Goal: Information Seeking & Learning: Find specific fact

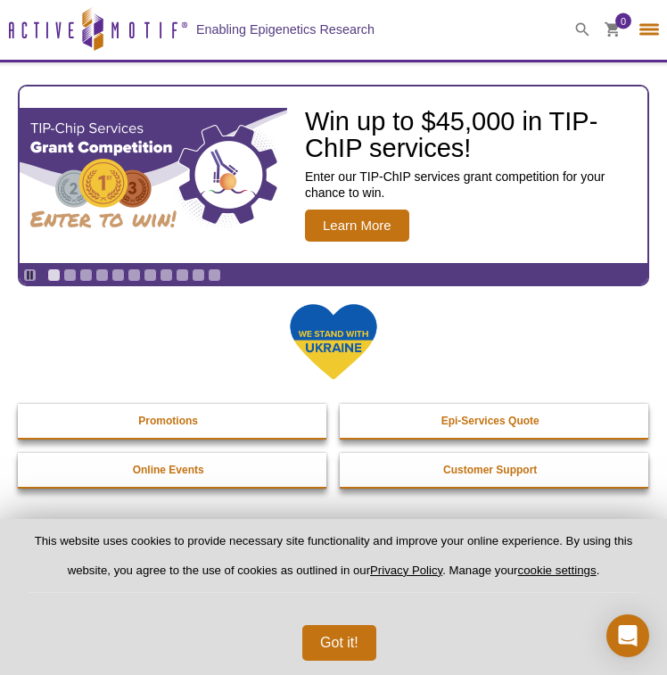
select select "[GEOGRAPHIC_DATA]"
click at [581, 26] on icon at bounding box center [582, 29] width 14 height 14
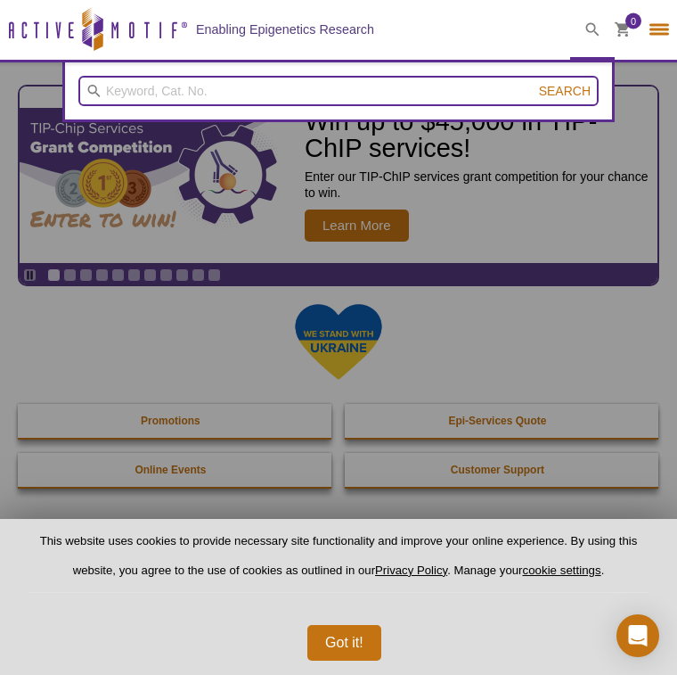
click at [342, 91] on input "search" at bounding box center [338, 91] width 520 height 30
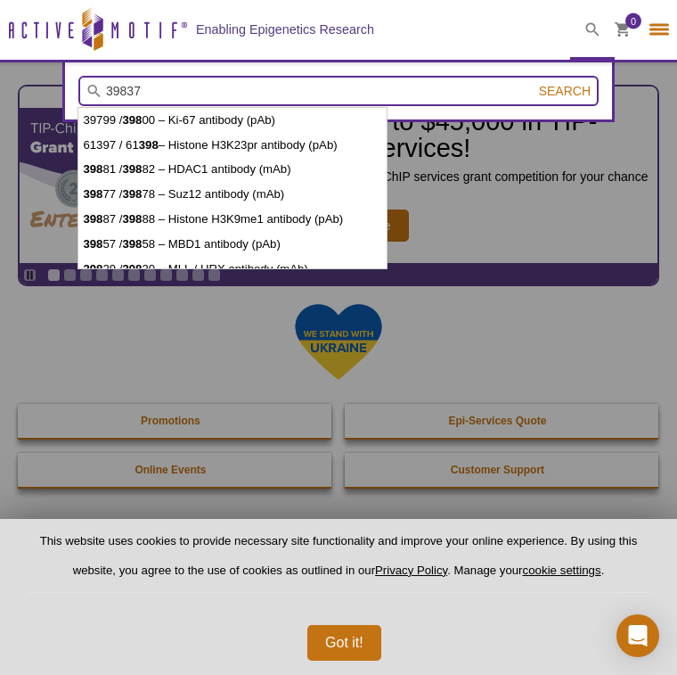
type input "39837"
click at [534, 83] on button "Search" at bounding box center [565, 91] width 62 height 16
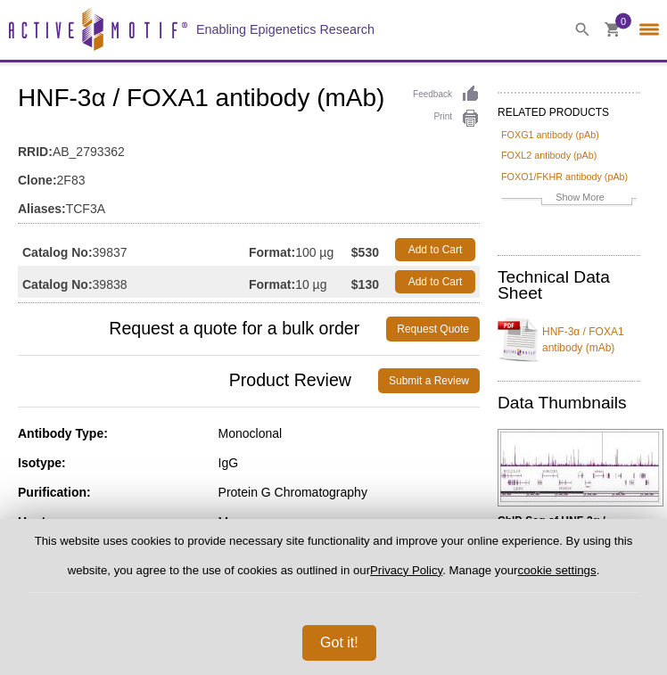
select select "[GEOGRAPHIC_DATA]"
